Goal: Information Seeking & Learning: Check status

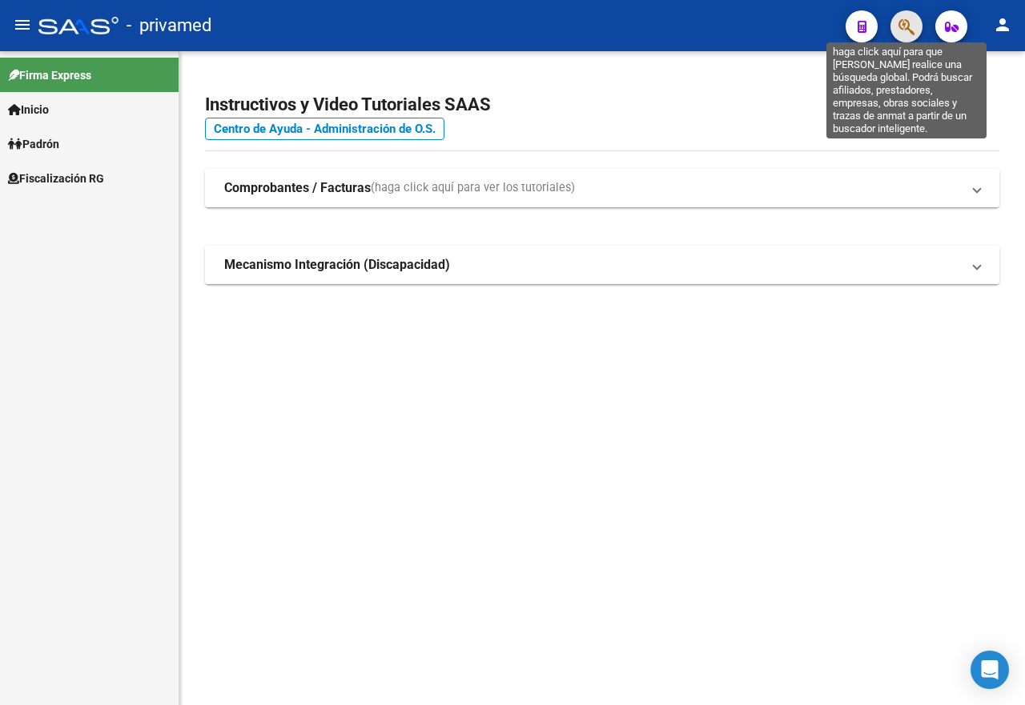
click at [909, 22] on icon "button" at bounding box center [906, 27] width 16 height 18
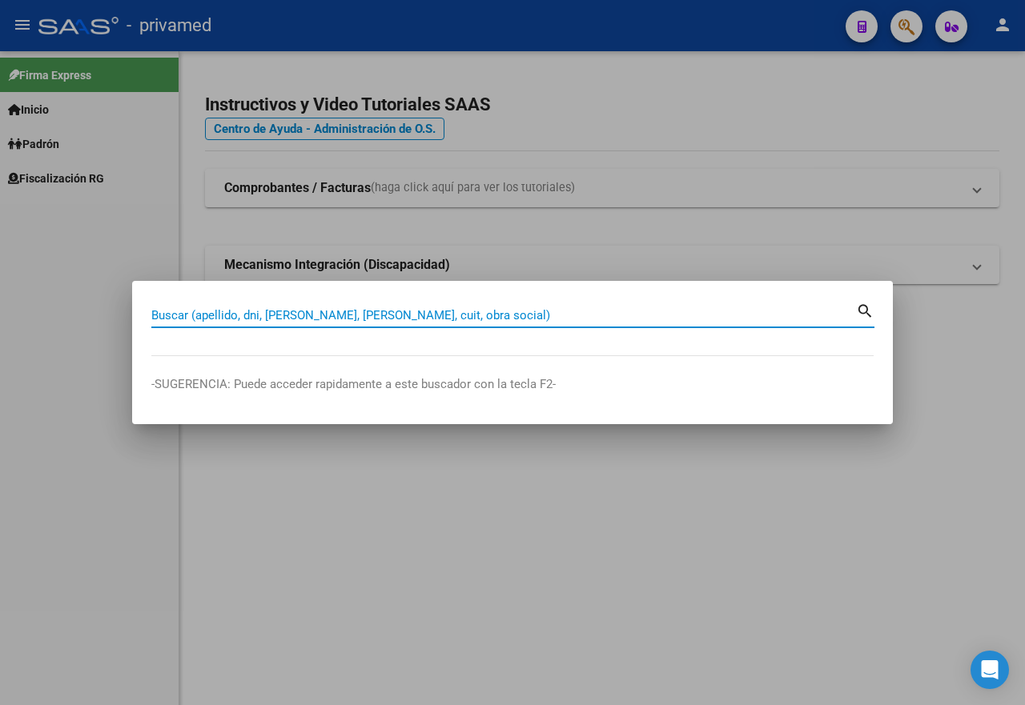
click at [254, 315] on input "Buscar (apellido, dni, [PERSON_NAME], [PERSON_NAME], cuit, obra social)" at bounding box center [503, 315] width 705 height 14
paste input "20209461545"
type input "20209461545"
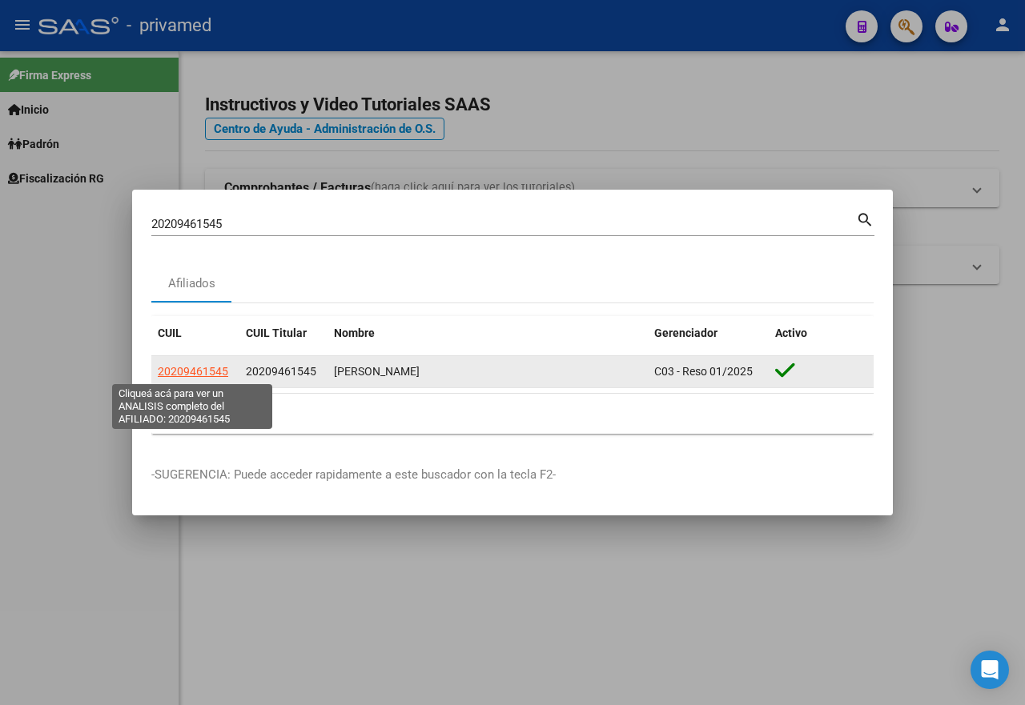
click at [217, 369] on span "20209461545" at bounding box center [193, 371] width 70 height 13
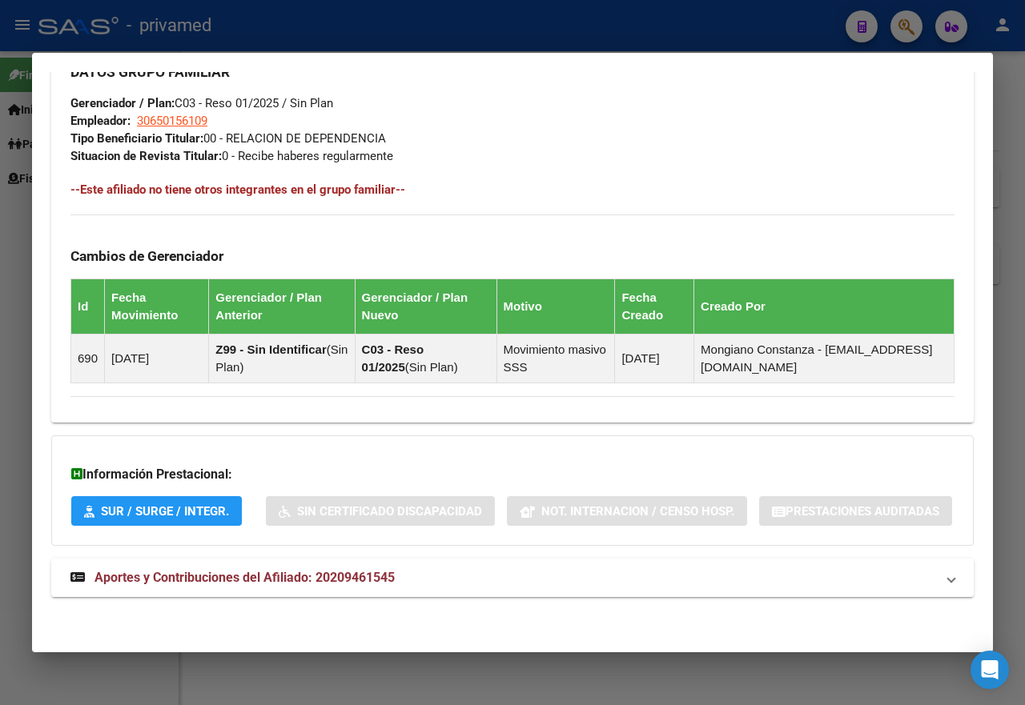
scroll to position [874, 0]
click at [267, 567] on mat-expansion-panel-header "Aportes y Contribuciones del Afiliado: 20209461545" at bounding box center [512, 578] width 922 height 38
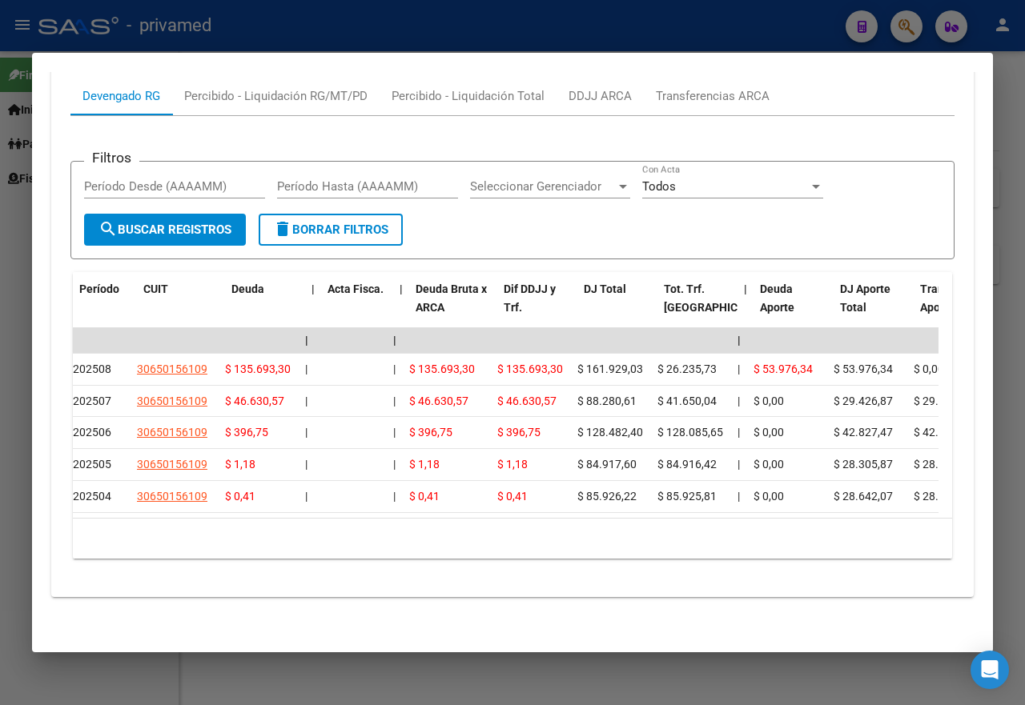
scroll to position [0, 0]
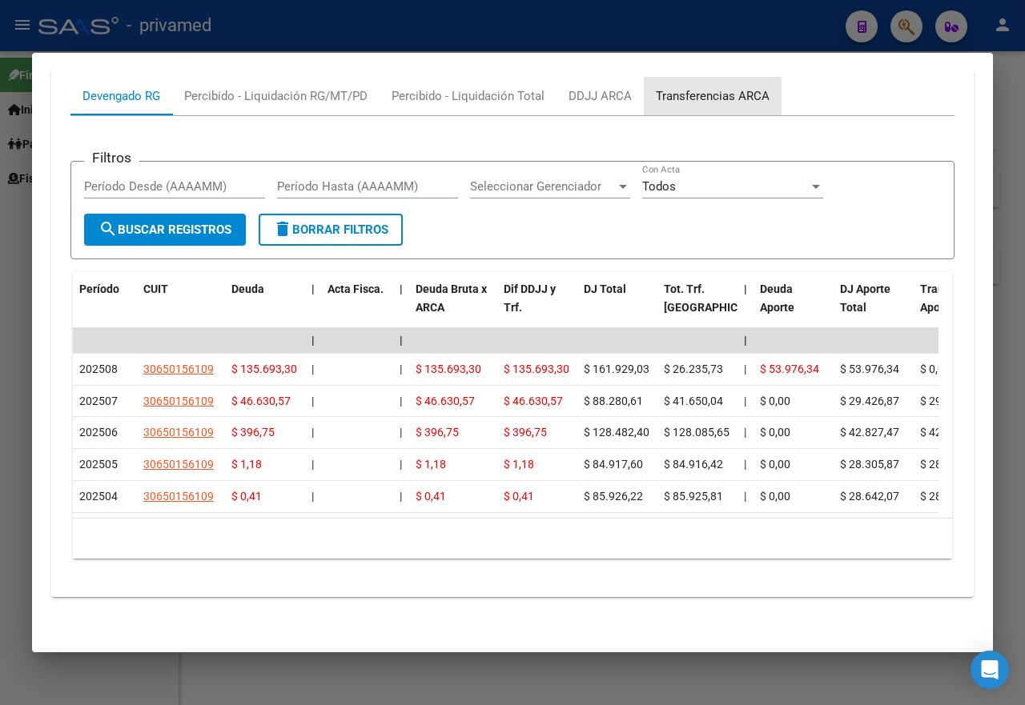
click at [685, 105] on div "Transferencias ARCA" at bounding box center [713, 96] width 114 height 18
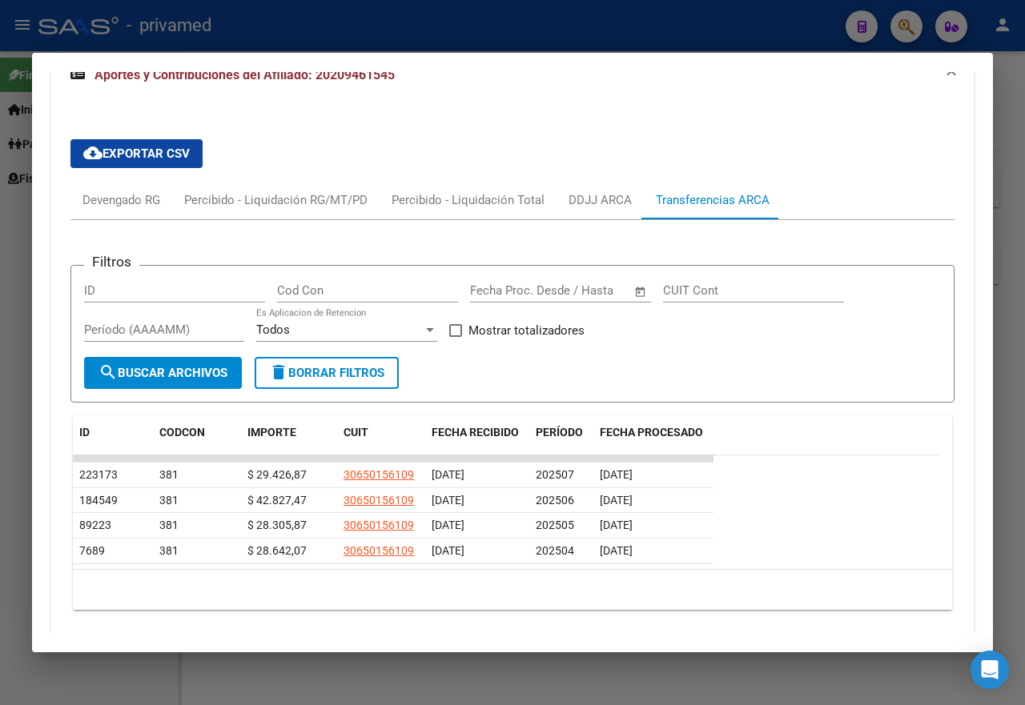
scroll to position [1375, 0]
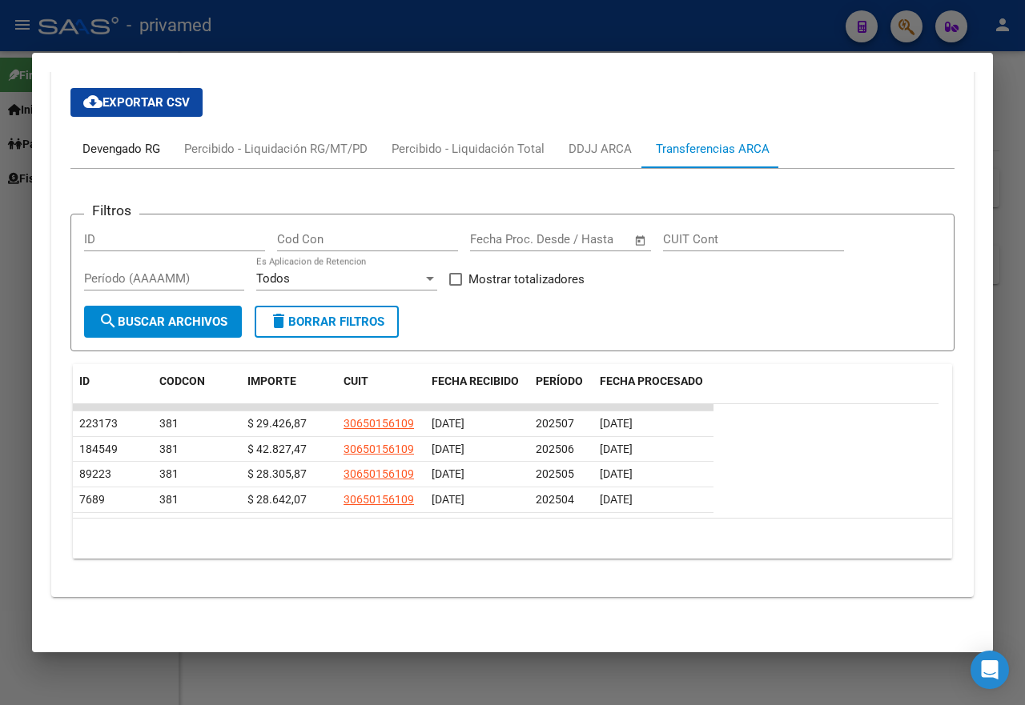
click at [133, 158] on div "Devengado RG" at bounding box center [121, 149] width 78 height 18
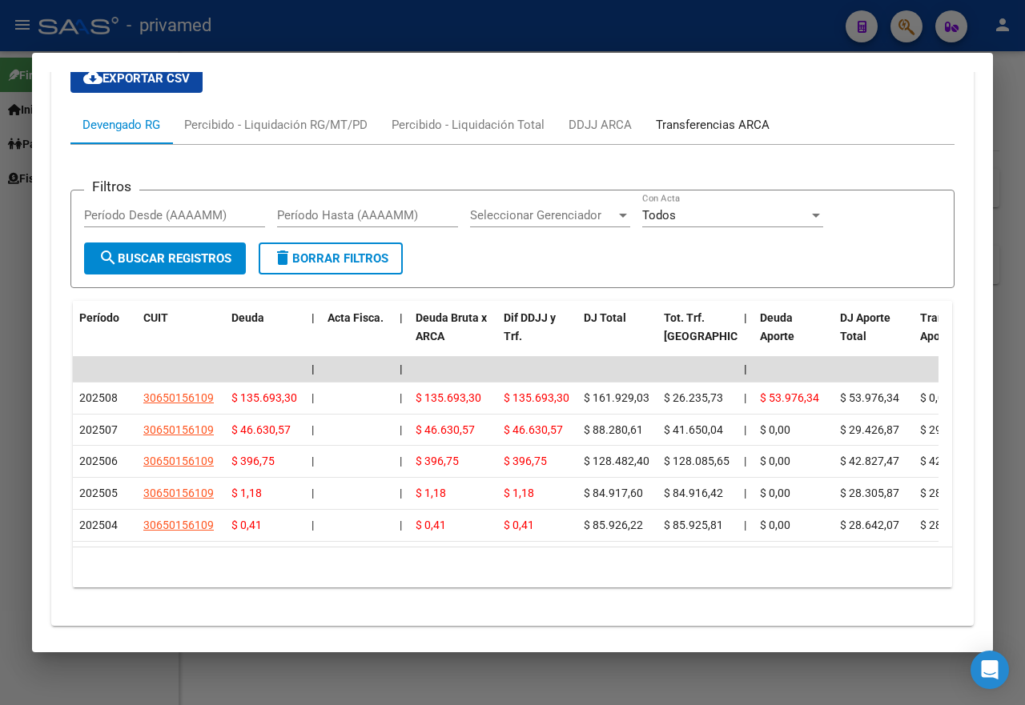
click at [698, 134] on div "Transferencias ARCA" at bounding box center [713, 125] width 114 height 18
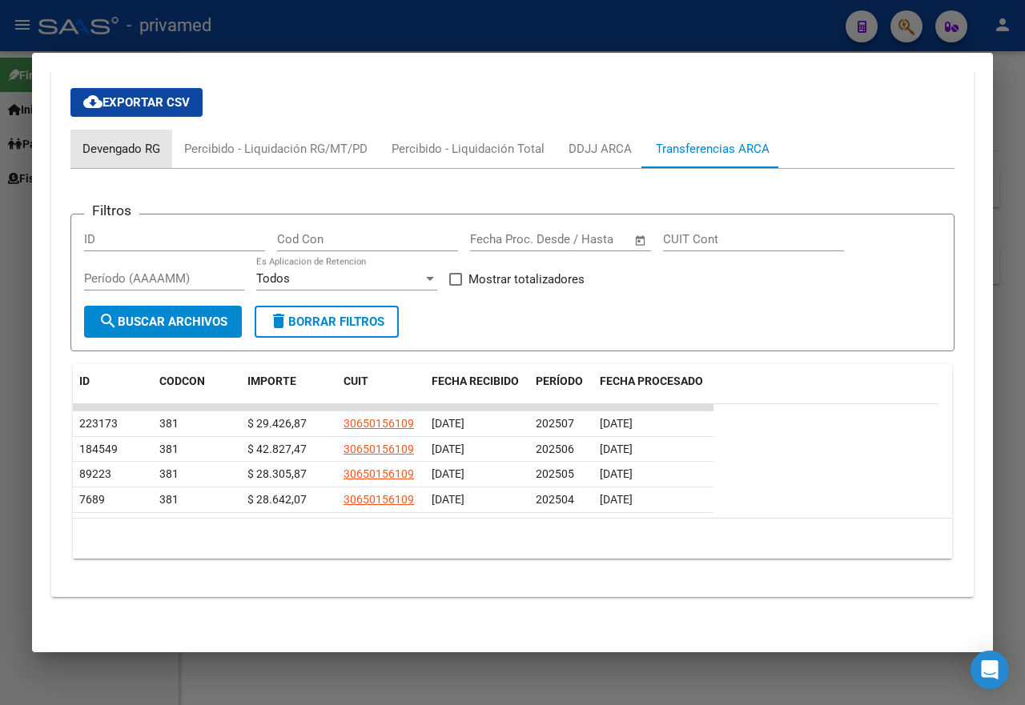
click at [114, 158] on div "Devengado RG" at bounding box center [121, 149] width 78 height 18
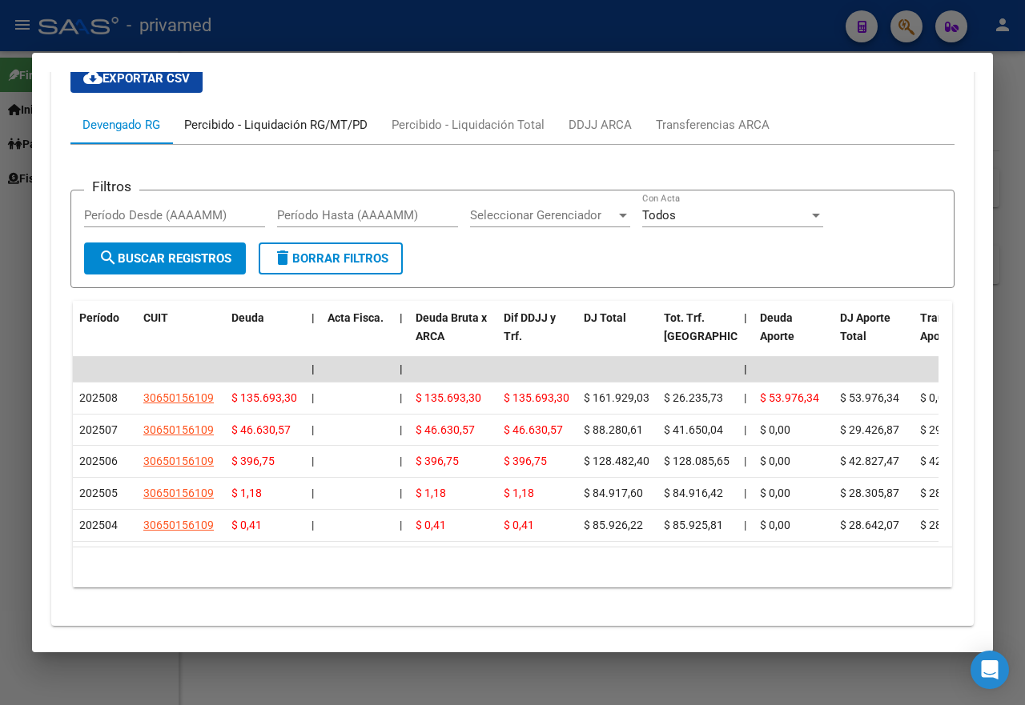
click at [252, 134] on div "Percibido - Liquidación RG/MT/PD" at bounding box center [275, 125] width 183 height 18
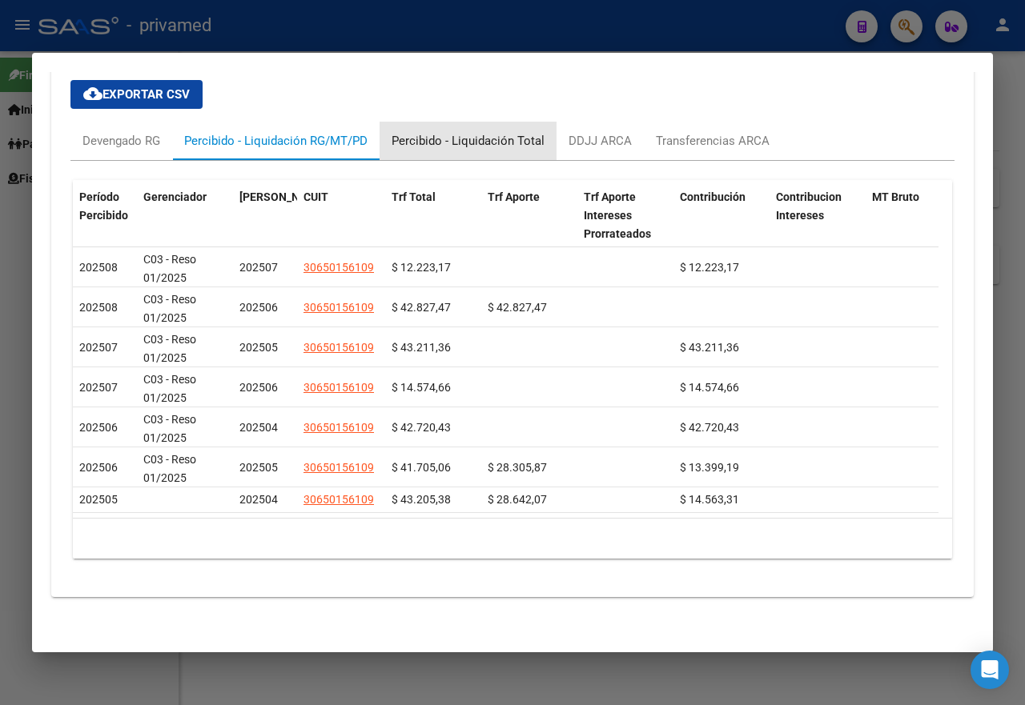
click at [490, 150] on div "Percibido - Liquidación Total" at bounding box center [468, 141] width 153 height 18
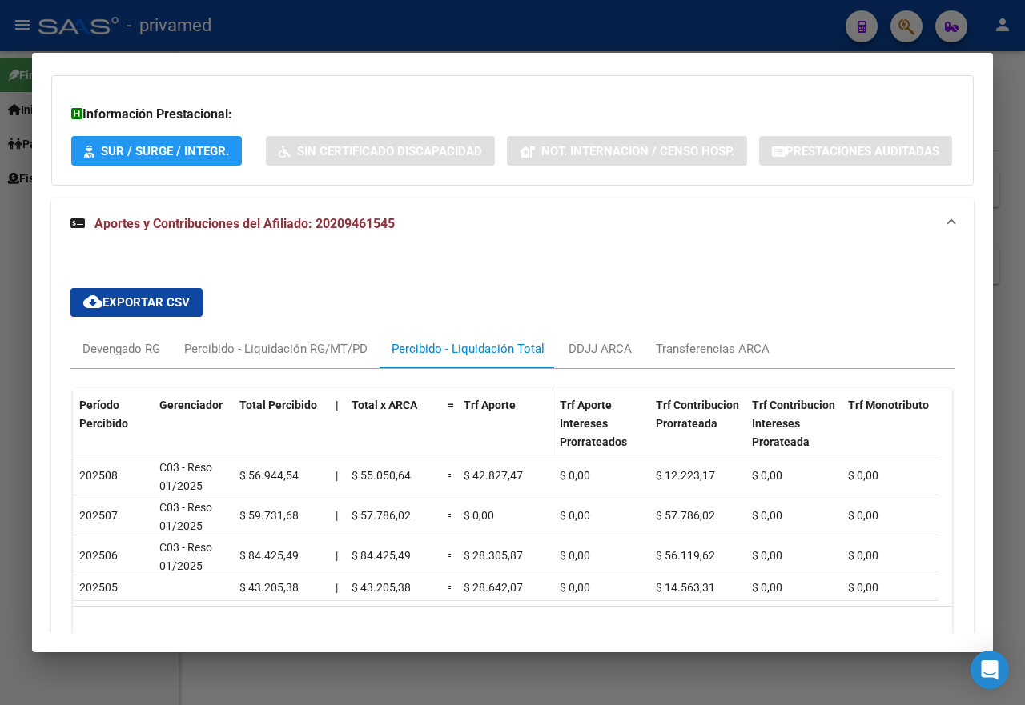
scroll to position [1336, 0]
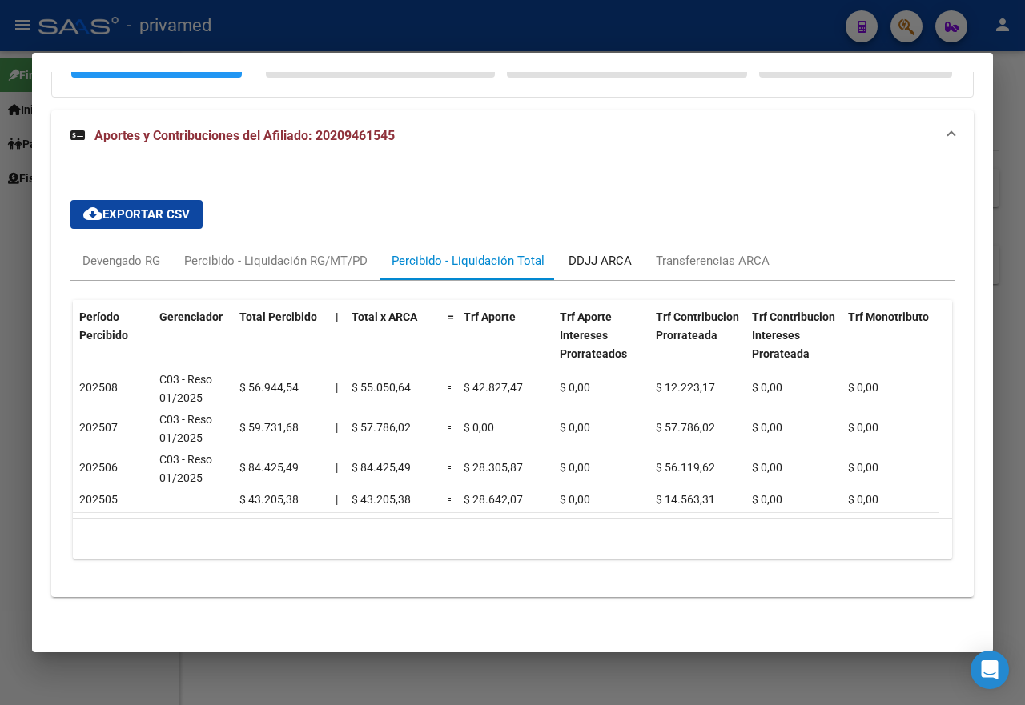
click at [625, 252] on div "DDJJ ARCA" at bounding box center [599, 261] width 63 height 18
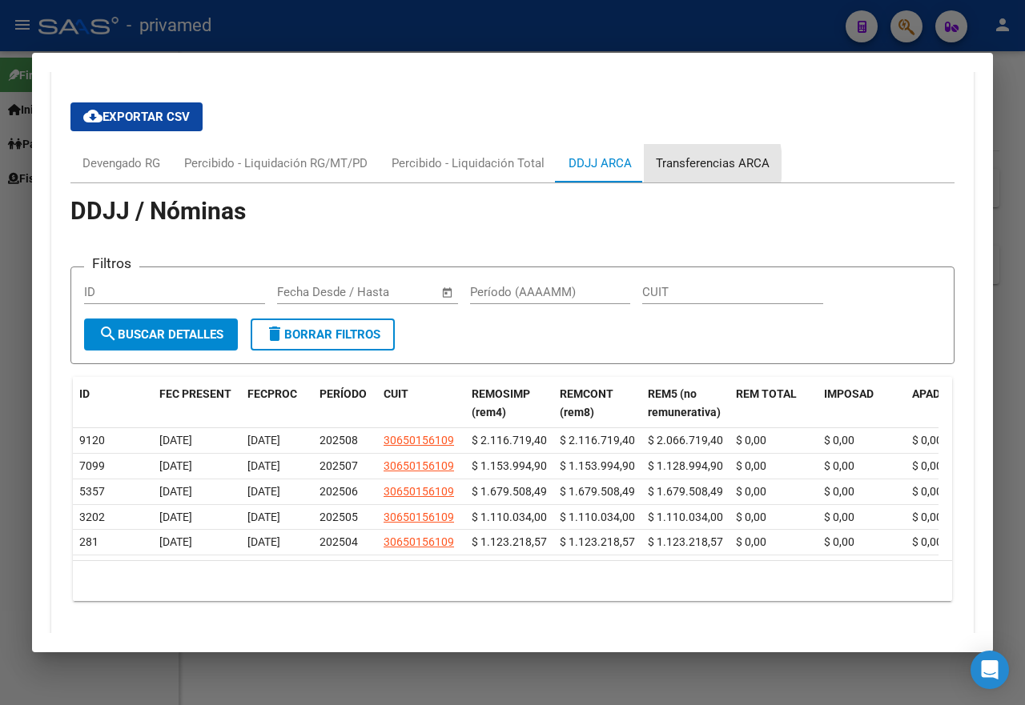
click at [658, 172] on div "Transferencias ARCA" at bounding box center [713, 164] width 114 height 18
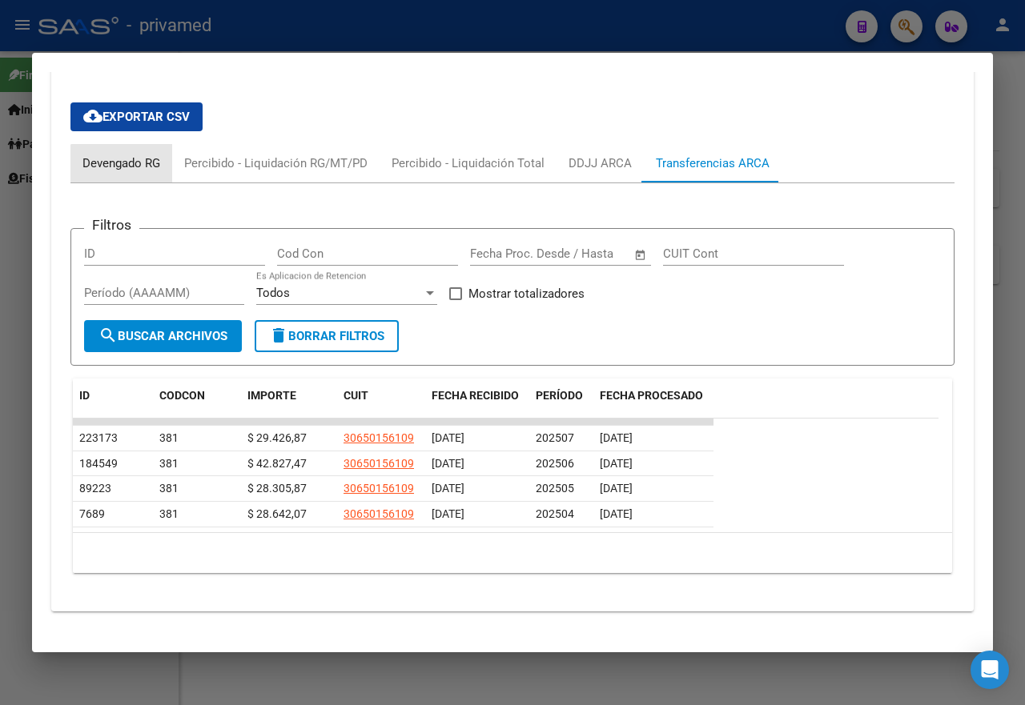
click at [125, 172] on div "Devengado RG" at bounding box center [121, 164] width 78 height 18
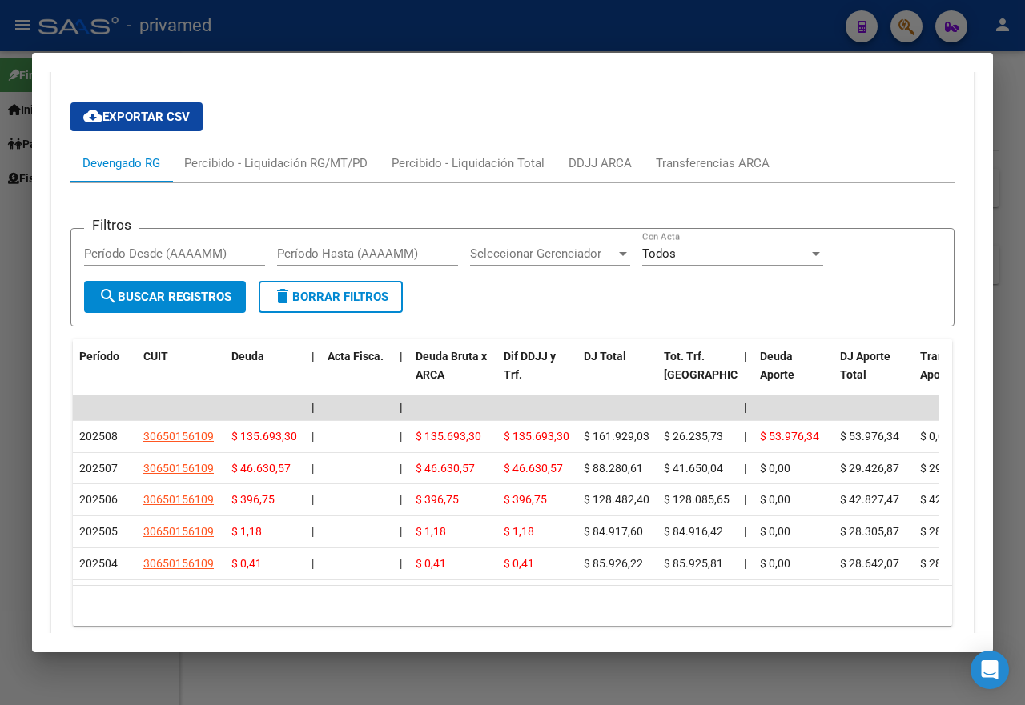
click at [14, 386] on div at bounding box center [512, 352] width 1025 height 705
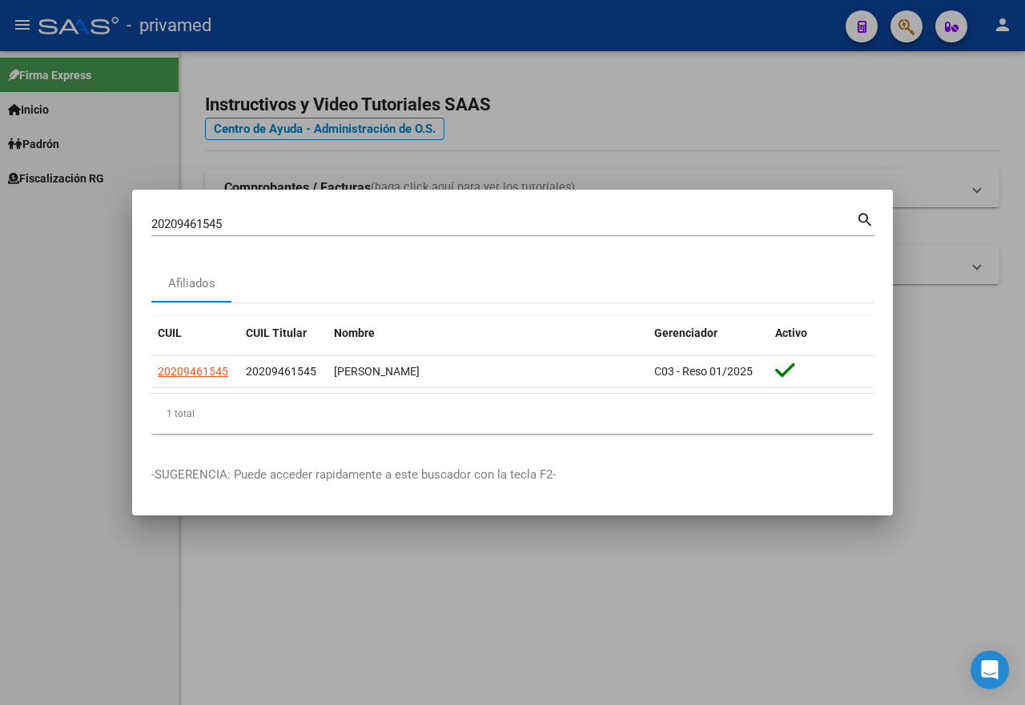
click at [641, 129] on div at bounding box center [512, 352] width 1025 height 705
